Goal: Task Accomplishment & Management: Use online tool/utility

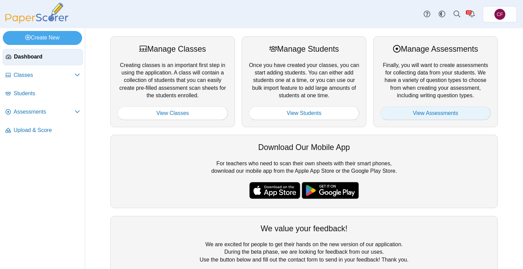
click at [412, 109] on link "View Assessments" at bounding box center [436, 114] width 110 height 14
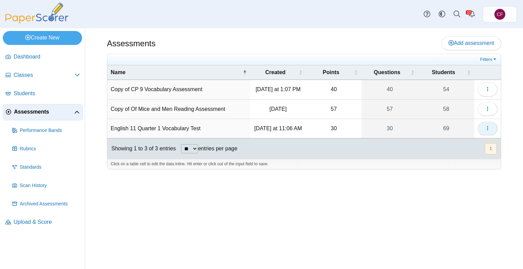
click at [492, 134] on button "button" at bounding box center [488, 129] width 20 height 14
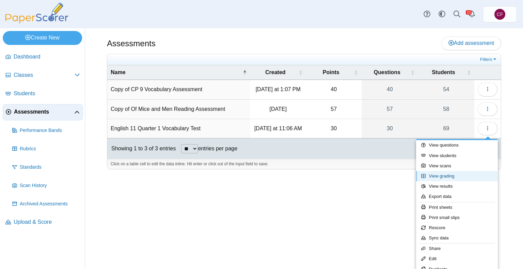
click at [458, 175] on link "View grading" at bounding box center [457, 176] width 82 height 10
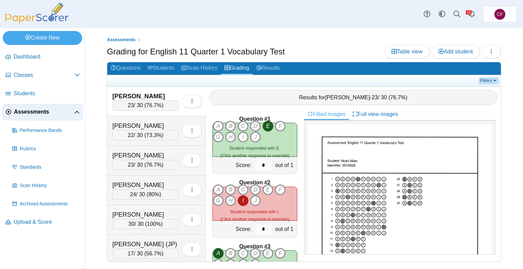
click at [489, 79] on link "Filters" at bounding box center [489, 80] width 21 height 7
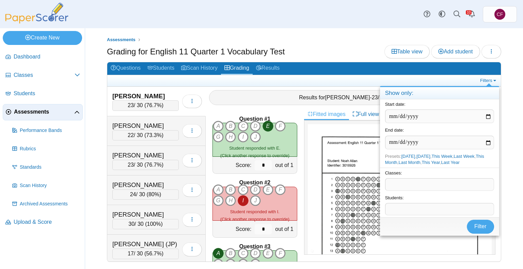
click at [399, 190] on span at bounding box center [440, 185] width 108 height 12
click at [396, 186] on span at bounding box center [440, 185] width 108 height 12
click at [473, 222] on button "Filter" at bounding box center [480, 227] width 27 height 14
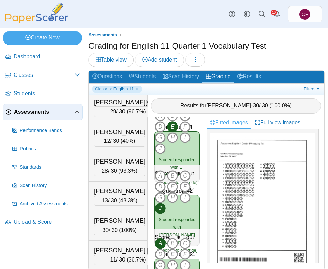
scroll to position [7, 0]
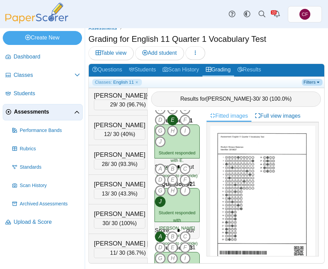
click at [307, 83] on link "Filters" at bounding box center [312, 82] width 21 height 7
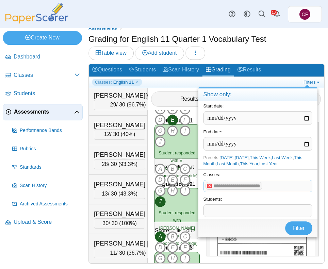
click at [211, 185] on x "remove tag" at bounding box center [210, 186] width 6 height 4
click at [211, 185] on span at bounding box center [258, 187] width 108 height 12
click at [235, 185] on span at bounding box center [258, 187] width 108 height 12
click at [300, 226] on span "Filter" at bounding box center [299, 229] width 12 height 6
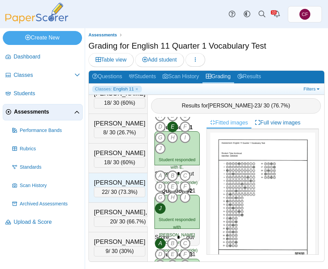
scroll to position [437, 0]
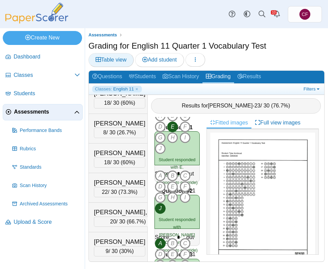
click at [105, 60] on span "Table view" at bounding box center [111, 60] width 31 height 6
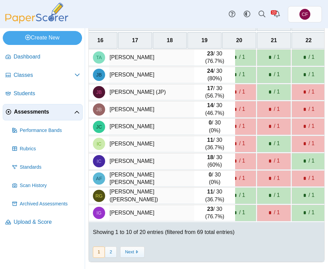
scroll to position [75, 0]
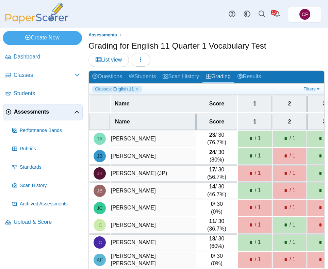
click at [27, 108] on span "Assessments" at bounding box center [44, 111] width 60 height 7
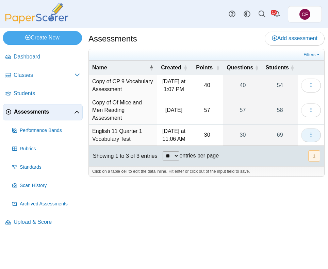
click at [310, 132] on icon "button" at bounding box center [311, 134] width 5 height 5
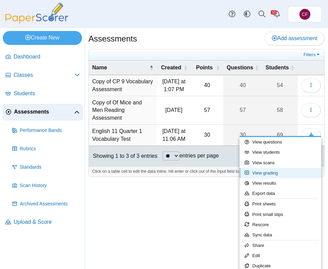
click at [255, 174] on link "View grading" at bounding box center [281, 173] width 82 height 10
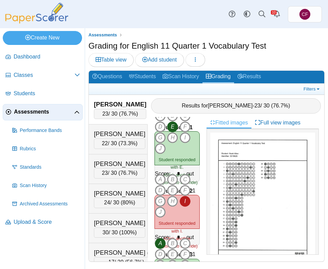
click at [302, 88] on ul at bounding box center [197, 89] width 210 height 7
click at [311, 86] on link "Filters" at bounding box center [312, 89] width 21 height 7
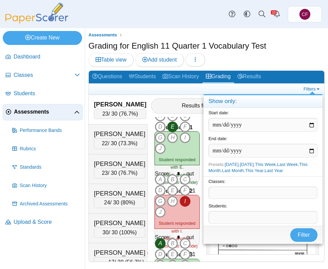
click at [239, 199] on span at bounding box center [263, 193] width 108 height 12
click at [303, 230] on button "Filter" at bounding box center [304, 236] width 27 height 14
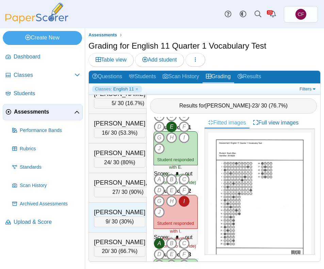
scroll to position [518, 0]
click at [31, 112] on span "Assessments" at bounding box center [44, 111] width 60 height 7
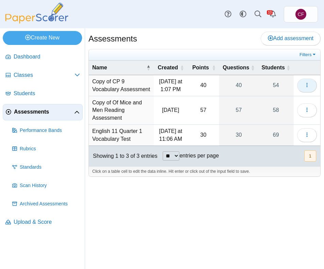
click at [305, 86] on icon "button" at bounding box center [307, 84] width 5 height 5
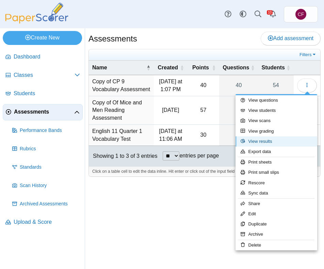
click at [252, 138] on link "View results" at bounding box center [277, 142] width 82 height 10
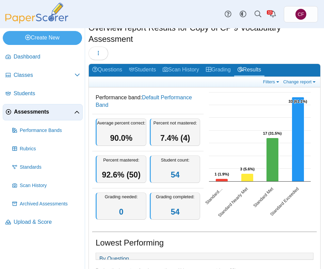
scroll to position [18, 0]
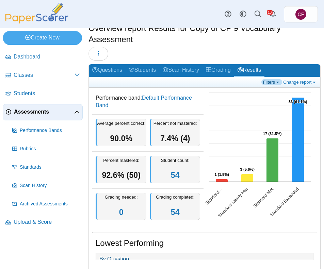
click at [266, 79] on link "Filters" at bounding box center [272, 82] width 21 height 6
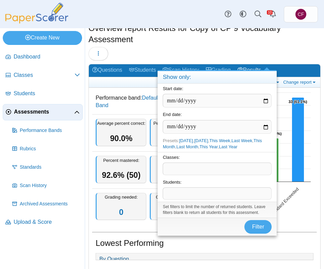
click at [257, 57] on div "Overview report Results for Copy of CP 9 Vocabulary Assessment Loading…" at bounding box center [205, 42] width 232 height 40
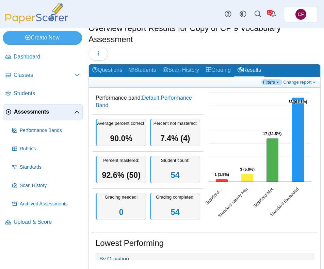
click at [263, 83] on link "Filters" at bounding box center [272, 82] width 21 height 6
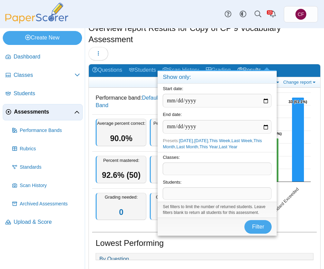
click at [233, 170] on span at bounding box center [217, 169] width 108 height 12
click at [250, 223] on button "Filter" at bounding box center [258, 227] width 27 height 14
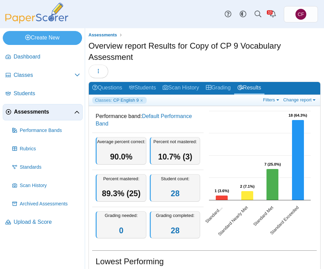
click at [34, 113] on span "Assessments" at bounding box center [44, 111] width 60 height 7
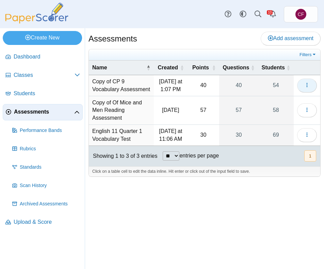
click at [309, 84] on icon "button" at bounding box center [307, 84] width 5 height 5
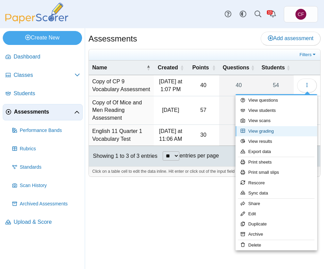
click at [266, 132] on link "View grading" at bounding box center [277, 131] width 82 height 10
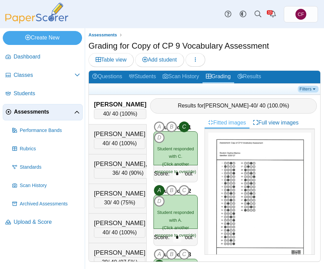
click at [309, 88] on link "Filters" at bounding box center [308, 89] width 21 height 7
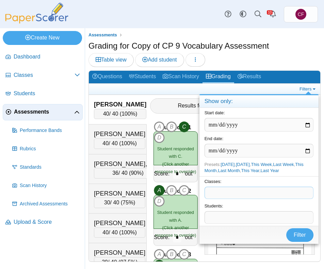
click at [227, 192] on span at bounding box center [259, 193] width 108 height 12
click at [297, 233] on span "Filter" at bounding box center [300, 235] width 12 height 6
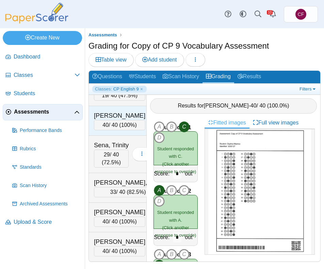
scroll to position [734, 0]
click at [308, 88] on link "Filters" at bounding box center [308, 89] width 21 height 7
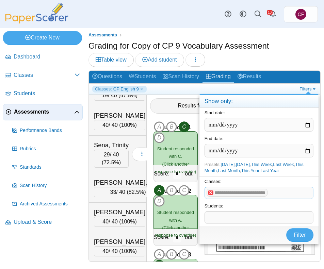
click at [210, 194] on x "remove tag" at bounding box center [211, 193] width 6 height 4
click at [217, 192] on span at bounding box center [259, 193] width 108 height 12
click at [298, 234] on span "Filter" at bounding box center [300, 235] width 12 height 6
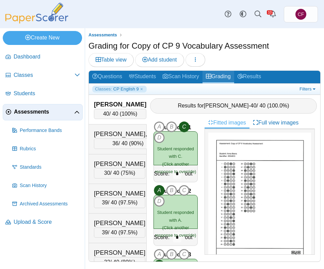
click at [231, 74] on link "Grading" at bounding box center [219, 77] width 32 height 13
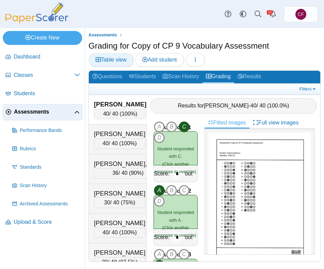
click at [116, 60] on span "Table view" at bounding box center [111, 60] width 31 height 6
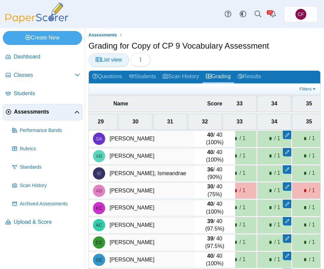
click at [106, 61] on span "List view" at bounding box center [109, 60] width 26 height 6
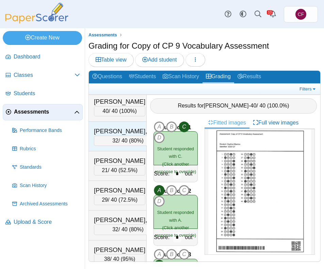
scroll to position [281, 0]
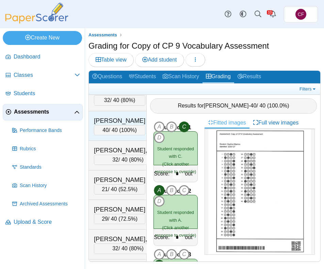
click at [149, 133] on button "button" at bounding box center [159, 126] width 20 height 14
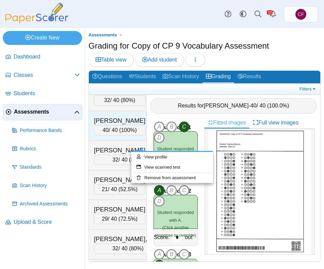
click at [149, 133] on button "button" at bounding box center [159, 126] width 20 height 14
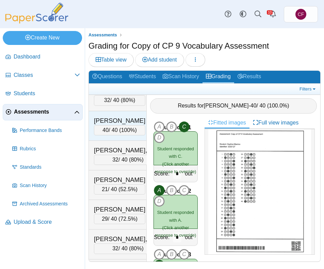
click at [149, 133] on button "button" at bounding box center [159, 126] width 20 height 14
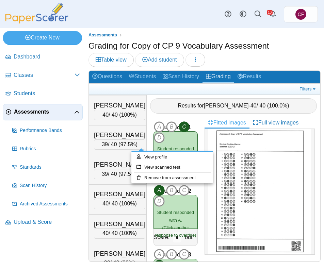
scroll to position [117, 0]
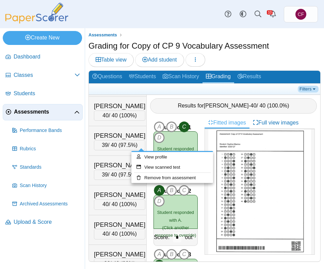
click at [305, 90] on link "Filters" at bounding box center [308, 89] width 21 height 7
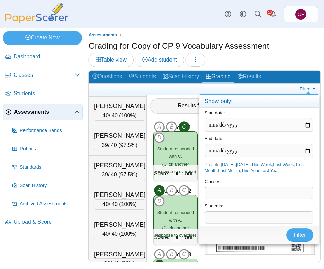
click at [245, 190] on span at bounding box center [259, 193] width 108 height 12
click at [301, 235] on span "Filter" at bounding box center [300, 235] width 12 height 6
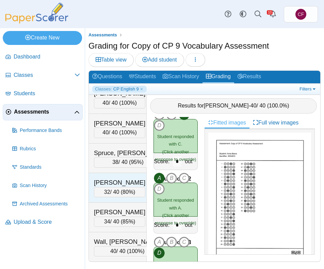
scroll to position [653, 0]
